Goal: Transaction & Acquisition: Book appointment/travel/reservation

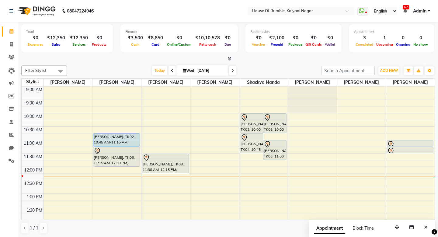
click at [196, 69] on input "[DATE]" at bounding box center [211, 70] width 30 height 9
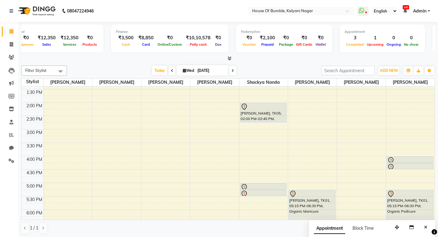
select select "9"
select select "2025"
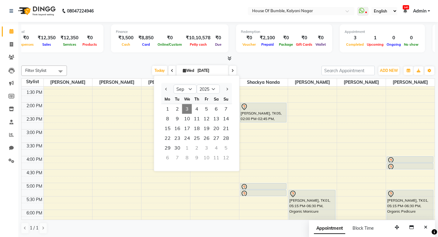
scroll to position [0, 0]
click at [209, 108] on span "5" at bounding box center [207, 109] width 10 height 10
type input "[DATE]"
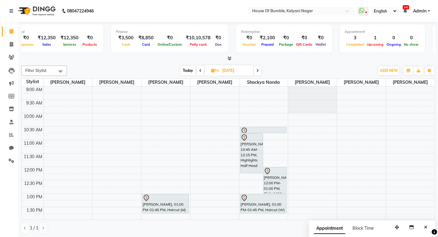
select select "76627"
select select "tentative"
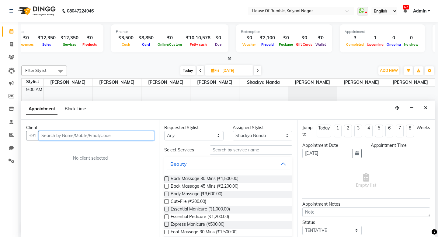
click at [67, 137] on input "text" at bounding box center [97, 135] width 116 height 9
select select "645"
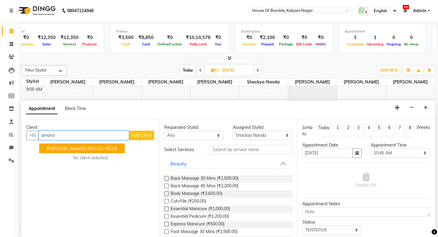
click at [59, 146] on span "[PERSON_NAME]" at bounding box center [66, 148] width 39 height 6
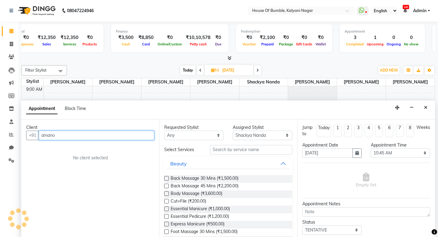
type input "9823074526"
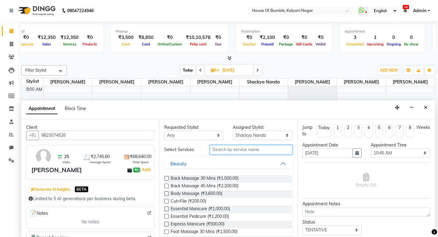
click at [237, 151] on input "text" at bounding box center [251, 149] width 82 height 9
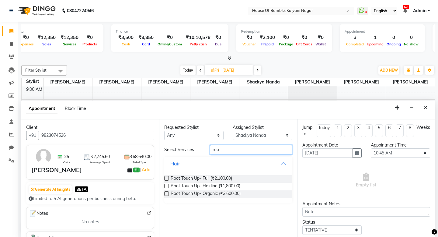
type input "roo"
click at [168, 179] on label at bounding box center [166, 178] width 5 height 5
click at [168, 179] on input "checkbox" at bounding box center [166, 179] width 4 height 4
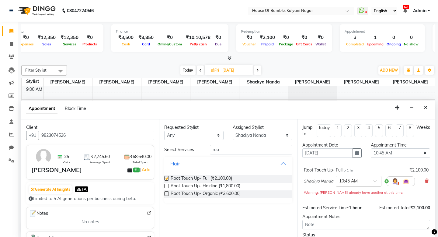
checkbox input "false"
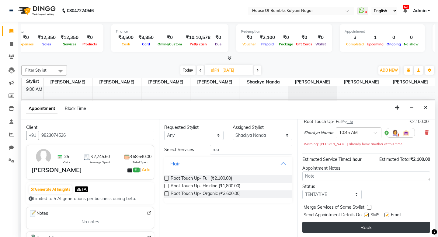
scroll to position [48, 0]
click at [361, 226] on button "Book" at bounding box center [367, 227] width 128 height 11
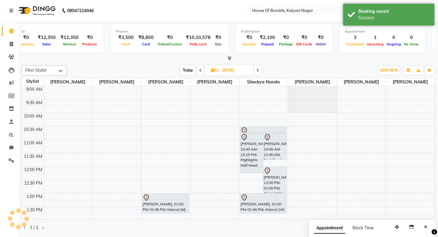
scroll to position [0, 0]
